Goal: Task Accomplishment & Management: Manage account settings

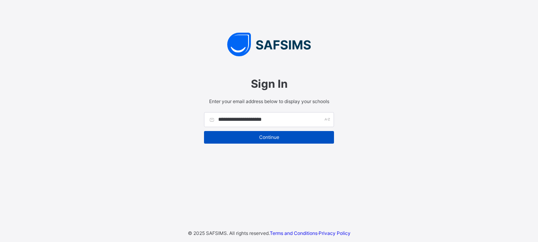
type input "**********"
click at [266, 137] on span "Continue" at bounding box center [269, 137] width 118 height 6
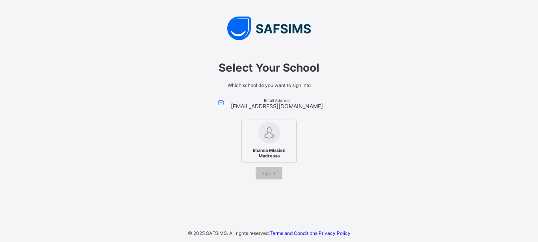
click at [262, 140] on img at bounding box center [269, 133] width 22 height 22
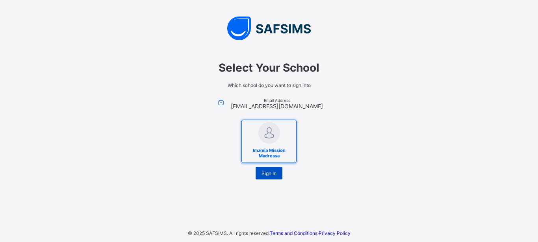
click at [273, 172] on span "Sign In" at bounding box center [268, 173] width 15 height 6
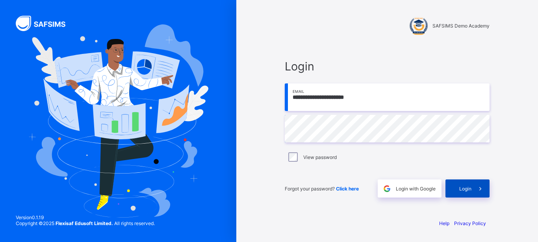
click at [466, 189] on span "Login" at bounding box center [465, 189] width 12 height 6
click at [464, 194] on div "Login" at bounding box center [467, 188] width 44 height 18
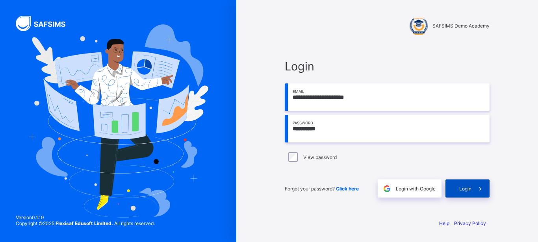
click at [473, 193] on span at bounding box center [480, 188] width 18 height 18
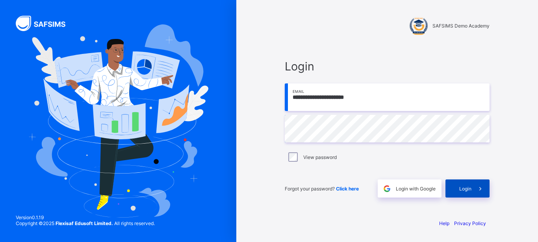
click at [471, 185] on span at bounding box center [480, 188] width 18 height 18
click at [474, 184] on span at bounding box center [480, 188] width 18 height 18
